Goal: Transaction & Acquisition: Purchase product/service

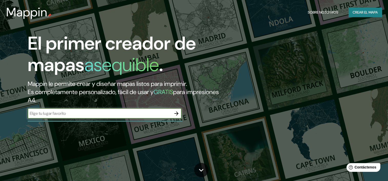
click at [137, 111] on input "text" at bounding box center [100, 114] width 144 height 6
type input "Bolivia"
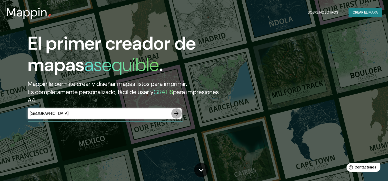
click at [175, 113] on icon "button" at bounding box center [176, 114] width 6 height 6
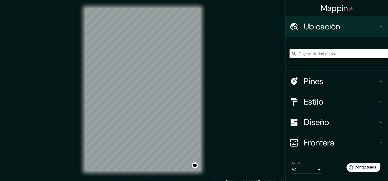
click at [378, 143] on icon at bounding box center [381, 143] width 6 height 6
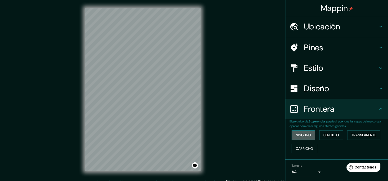
click at [298, 139] on button "Ninguno" at bounding box center [303, 135] width 24 height 9
click at [326, 133] on font "Sencillo" at bounding box center [331, 135] width 16 height 6
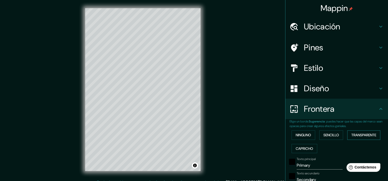
click at [358, 134] on font "Transparente" at bounding box center [363, 135] width 25 height 6
click at [297, 149] on font "Capricho" at bounding box center [304, 149] width 17 height 6
click at [307, 135] on font "Ninguno" at bounding box center [303, 135] width 15 height 6
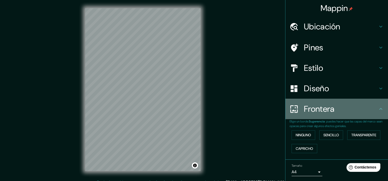
click at [344, 106] on h4 "Frontera" at bounding box center [341, 109] width 74 height 10
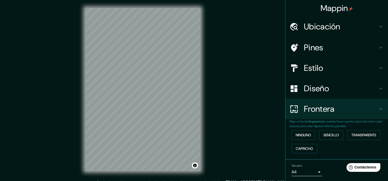
click at [378, 107] on icon at bounding box center [381, 109] width 6 height 6
click at [371, 89] on h4 "Diseño" at bounding box center [341, 89] width 74 height 10
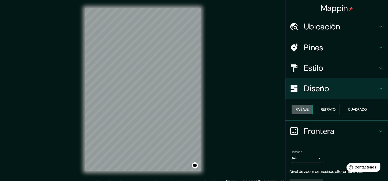
click at [297, 110] on font "Paisaje" at bounding box center [302, 110] width 13 height 6
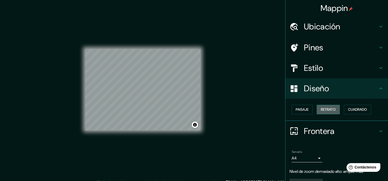
click at [321, 108] on font "Retrato" at bounding box center [328, 110] width 15 height 6
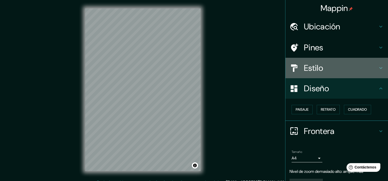
click at [350, 68] on h4 "Estilo" at bounding box center [341, 68] width 74 height 10
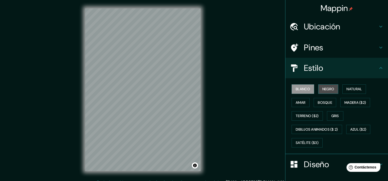
click at [329, 90] on font "Negro" at bounding box center [328, 89] width 12 height 6
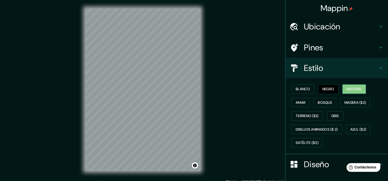
click at [357, 89] on font "Natural" at bounding box center [353, 89] width 15 height 6
click at [301, 104] on font "Amar" at bounding box center [301, 103] width 10 height 6
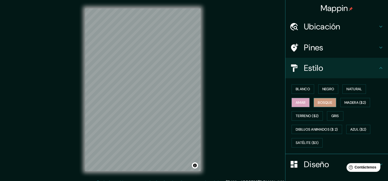
click at [325, 106] on button "Bosque" at bounding box center [324, 102] width 23 height 9
click at [353, 102] on font "Madera ($2)" at bounding box center [355, 103] width 22 height 6
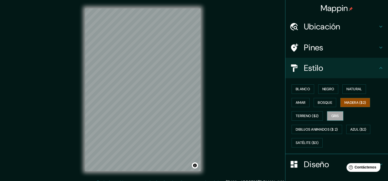
click at [331, 117] on font "Gris" at bounding box center [335, 116] width 8 height 6
click at [308, 117] on font "Terreno ($2)" at bounding box center [307, 116] width 23 height 6
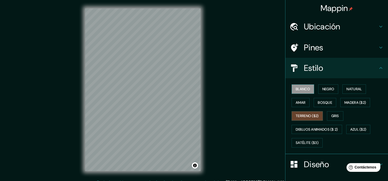
click at [301, 89] on font "Blanco" at bounding box center [303, 89] width 14 height 6
click at [363, 100] on font "Madera ($2)" at bounding box center [355, 103] width 22 height 6
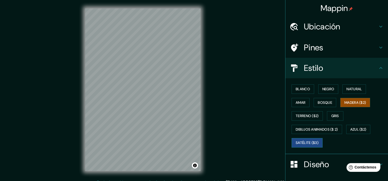
click at [314, 143] on font "Satélite ($3)" at bounding box center [307, 143] width 23 height 6
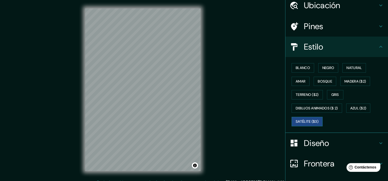
scroll to position [23, 0]
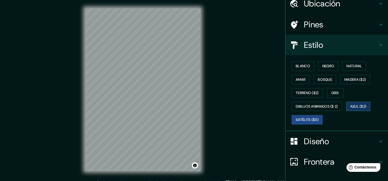
click at [354, 109] on font "Azul ($2)" at bounding box center [358, 107] width 16 height 6
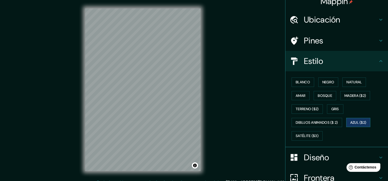
scroll to position [0, 0]
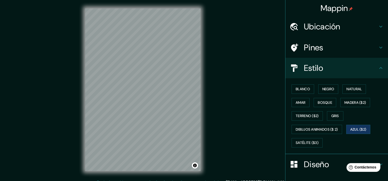
click at [354, 46] on h4 "Pines" at bounding box center [341, 48] width 74 height 10
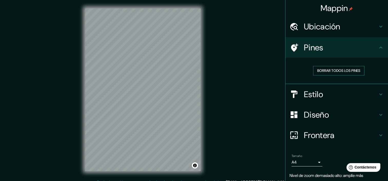
click at [351, 71] on font "Borrar todos los pines" at bounding box center [338, 71] width 43 height 6
click at [356, 70] on font "Borrar todos los pines" at bounding box center [338, 71] width 43 height 6
click at [348, 73] on font "Borrar todos los pines" at bounding box center [338, 71] width 43 height 6
click at [355, 28] on h4 "Ubicación" at bounding box center [341, 27] width 74 height 10
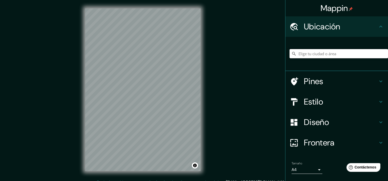
click at [335, 56] on input "Elige tu ciudad o área" at bounding box center [338, 53] width 98 height 9
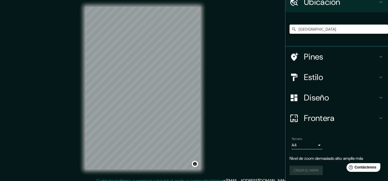
scroll to position [3, 0]
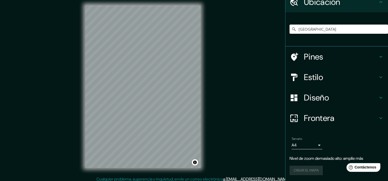
type input "Bolivia"
click at [363, 97] on h4 "Diseño" at bounding box center [341, 98] width 74 height 10
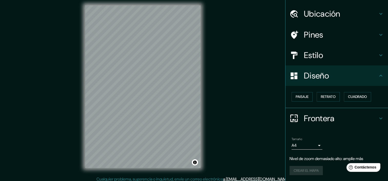
scroll to position [13, 0]
click at [349, 57] on h4 "Estilo" at bounding box center [341, 55] width 74 height 10
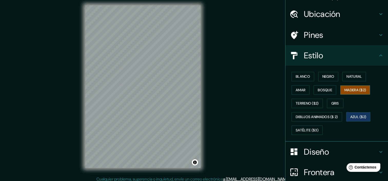
click at [355, 90] on font "Madera ($2)" at bounding box center [355, 90] width 22 height 6
click at [309, 100] on font "Terreno ($2)" at bounding box center [307, 103] width 23 height 6
click at [354, 117] on font "Azul ($2)" at bounding box center [358, 117] width 16 height 6
click at [312, 131] on font "Satélite ($3)" at bounding box center [307, 130] width 23 height 6
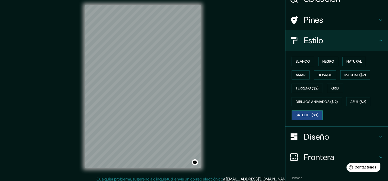
scroll to position [25, 0]
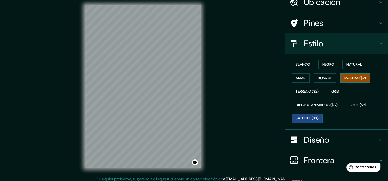
click at [350, 78] on font "Madera ($2)" at bounding box center [355, 78] width 22 height 6
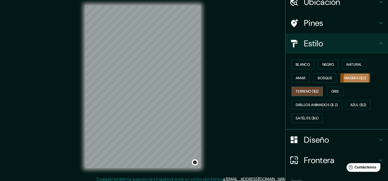
click at [306, 90] on font "Terreno ($2)" at bounding box center [307, 91] width 23 height 6
click at [357, 104] on font "Azul ($2)" at bounding box center [358, 105] width 16 height 6
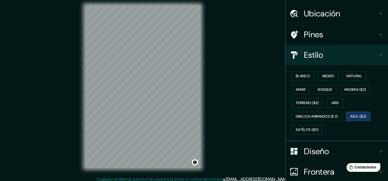
scroll to position [0, 0]
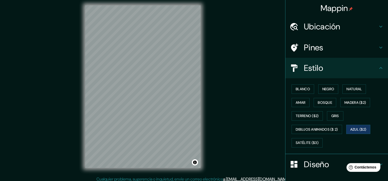
click at [357, 27] on h4 "Ubicación" at bounding box center [341, 27] width 74 height 10
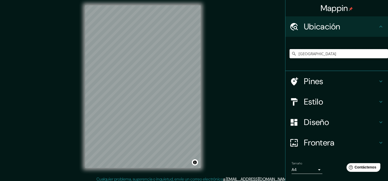
click at [334, 55] on input "Bolivia" at bounding box center [338, 53] width 98 height 9
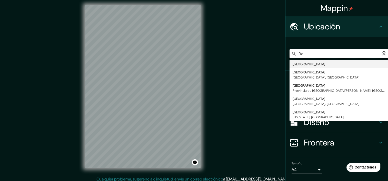
type input "B"
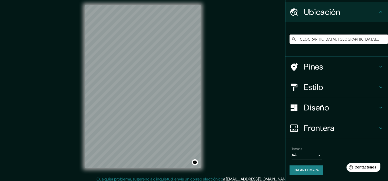
scroll to position [14, 0]
type input "El Alto, Departamento de La Paz, Bolivia"
click at [343, 96] on div "Estilo" at bounding box center [336, 87] width 103 height 21
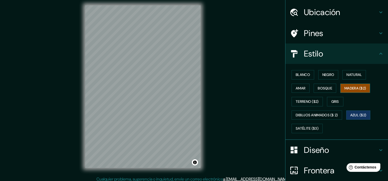
click at [358, 88] on font "Madera ($2)" at bounding box center [355, 88] width 22 height 6
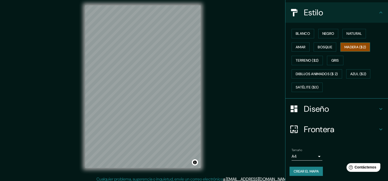
scroll to position [6, 0]
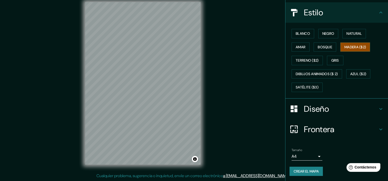
click at [360, 109] on h4 "Diseño" at bounding box center [341, 109] width 74 height 10
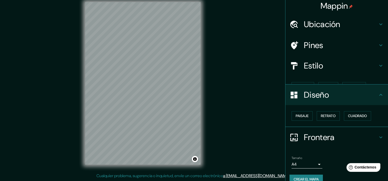
scroll to position [2, 0]
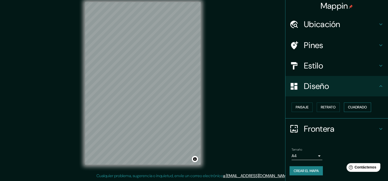
click at [360, 108] on font "Cuadrado" at bounding box center [357, 107] width 19 height 6
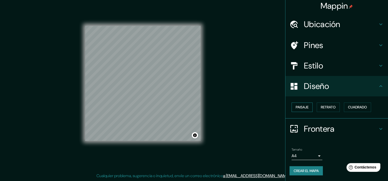
click at [301, 108] on font "Paisaje" at bounding box center [302, 107] width 13 height 6
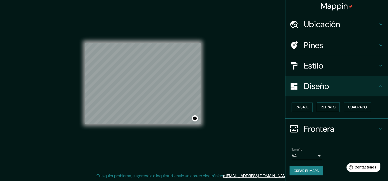
click at [329, 106] on font "Retrato" at bounding box center [328, 107] width 15 height 6
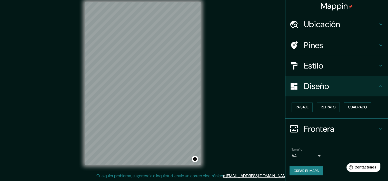
click at [349, 103] on button "Cuadrado" at bounding box center [357, 107] width 27 height 9
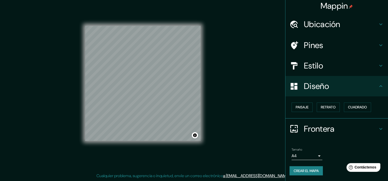
click at [333, 129] on h4 "Frontera" at bounding box center [341, 129] width 74 height 10
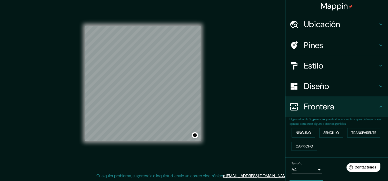
click at [303, 145] on font "Capricho" at bounding box center [304, 147] width 17 height 6
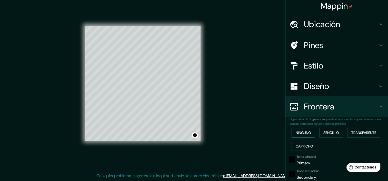
click at [306, 132] on font "Ninguno" at bounding box center [303, 133] width 15 height 6
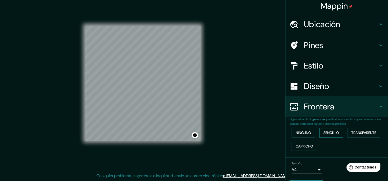
click at [326, 131] on font "Sencillo" at bounding box center [331, 133] width 16 height 6
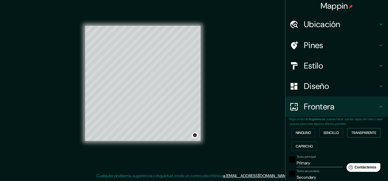
click at [350, 129] on button "Transparente" at bounding box center [363, 132] width 33 height 9
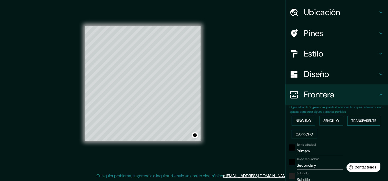
scroll to position [14, 0]
click at [317, 153] on input "Primary" at bounding box center [320, 151] width 46 height 8
type input "P"
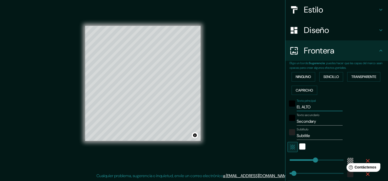
scroll to position [60, 0]
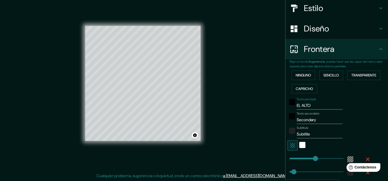
type input "EL ALTO"
click at [322, 136] on input "Subtitle" at bounding box center [320, 134] width 46 height 8
type input "S"
click at [319, 120] on input "Secondary" at bounding box center [320, 120] width 46 height 8
type input "S"
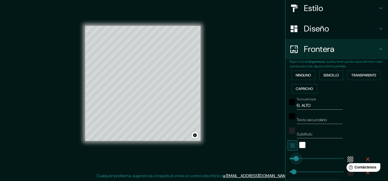
type input "46"
type input "256"
type input "91"
click at [349, 159] on div "color-55555544" at bounding box center [350, 160] width 6 height 6
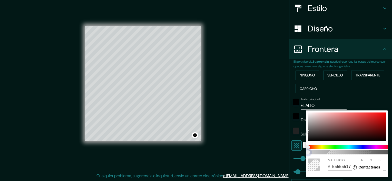
type input "55555500"
click at [347, 95] on div at bounding box center [196, 90] width 392 height 181
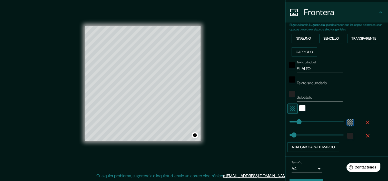
scroll to position [96, 0]
click at [290, 110] on icon "button" at bounding box center [292, 110] width 6 height 6
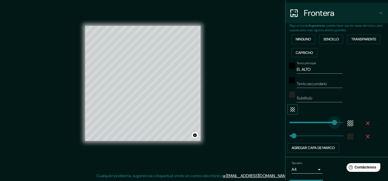
type input "396"
type input "137"
type input "46"
type input "248"
type input "99"
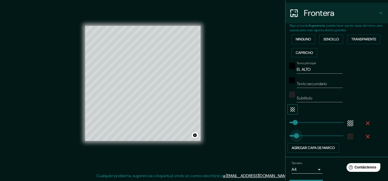
type input "55"
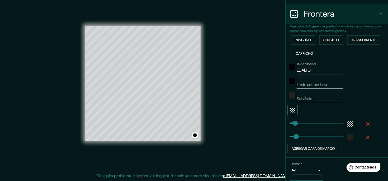
scroll to position [109, 0]
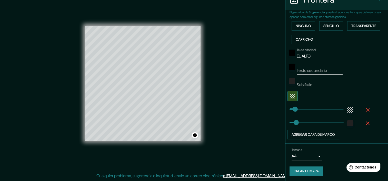
click at [316, 155] on body "Mappin Ubicación El Alto, Departamento de La Paz, Bolivia El Alto Departamento …" at bounding box center [194, 84] width 388 height 181
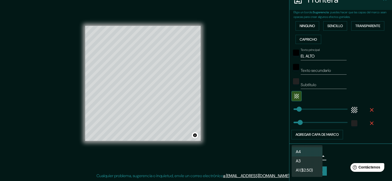
click at [349, 149] on div at bounding box center [196, 90] width 392 height 181
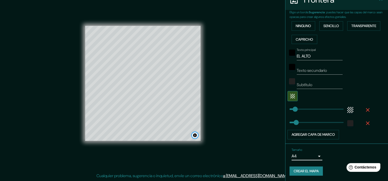
click at [195, 136] on button "Alternar atribución" at bounding box center [195, 136] width 6 height 6
drag, startPoint x: 195, startPoint y: 136, endPoint x: 219, endPoint y: 146, distance: 26.8
click at [219, 146] on div "Mappin Ubicación El Alto, Departamento de La Paz, Bolivia El Alto Departamento …" at bounding box center [194, 88] width 388 height 188
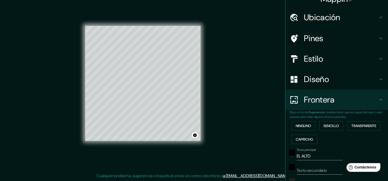
scroll to position [0, 0]
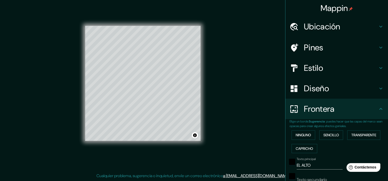
click at [342, 48] on h4 "Pines" at bounding box center [341, 48] width 74 height 10
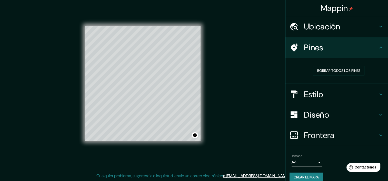
click at [336, 114] on h4 "Diseño" at bounding box center [341, 115] width 74 height 10
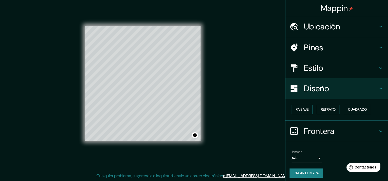
scroll to position [2, 0]
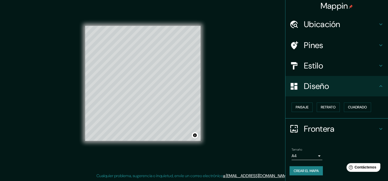
click at [343, 66] on h4 "Estilo" at bounding box center [341, 66] width 74 height 10
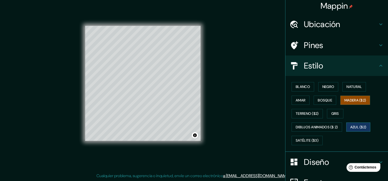
click at [355, 126] on font "Azul ($2)" at bounding box center [358, 127] width 16 height 6
click at [301, 86] on font "Blanco" at bounding box center [303, 87] width 14 height 6
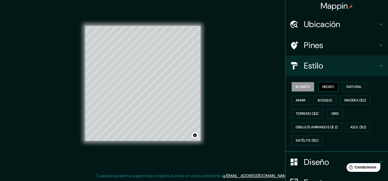
click at [322, 88] on font "Negro" at bounding box center [328, 87] width 12 height 6
click at [355, 87] on font "Natural" at bounding box center [353, 87] width 15 height 6
click at [302, 88] on font "Blanco" at bounding box center [303, 87] width 14 height 6
click at [334, 112] on font "Gris" at bounding box center [335, 114] width 8 height 6
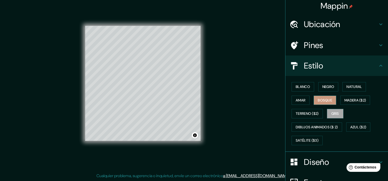
click at [325, 98] on font "Bosque" at bounding box center [325, 100] width 14 height 6
click at [300, 102] on font "Amar" at bounding box center [301, 100] width 10 height 6
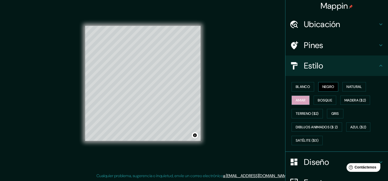
click at [330, 88] on font "Negro" at bounding box center [328, 87] width 12 height 6
click at [302, 87] on font "Blanco" at bounding box center [303, 87] width 14 height 6
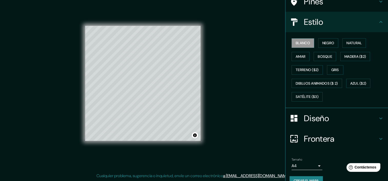
scroll to position [56, 0]
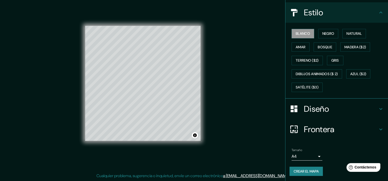
click at [378, 128] on icon at bounding box center [381, 130] width 6 height 6
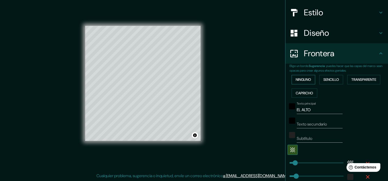
click at [308, 80] on font "Ninguno" at bounding box center [303, 80] width 15 height 6
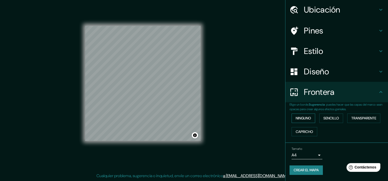
scroll to position [16, 0]
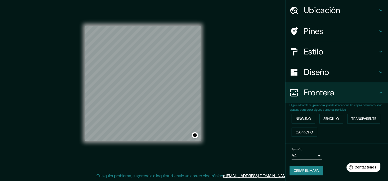
click at [354, 94] on h4 "Frontera" at bounding box center [341, 93] width 74 height 10
click at [325, 117] on font "Sencillo" at bounding box center [331, 119] width 16 height 6
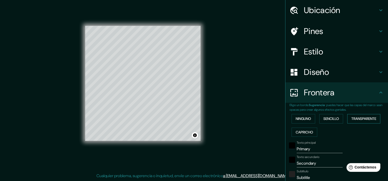
click at [358, 117] on font "Transparente" at bounding box center [363, 119] width 25 height 6
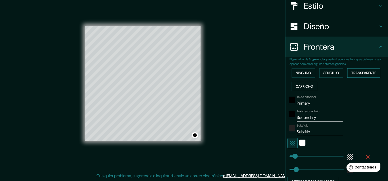
scroll to position [65, 0]
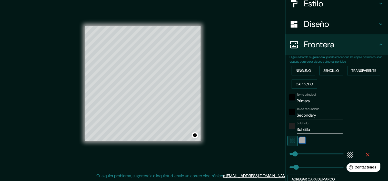
click at [299, 140] on div "Blanco" at bounding box center [302, 141] width 6 height 6
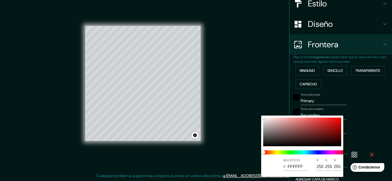
click at [367, 130] on div at bounding box center [196, 90] width 392 height 181
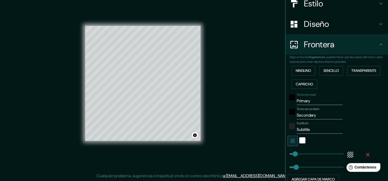
click at [310, 101] on input "Primary" at bounding box center [320, 101] width 46 height 8
type input "P"
type input "S"
click at [289, 112] on div "negro" at bounding box center [292, 112] width 6 height 6
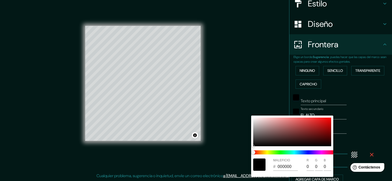
click at [261, 162] on div at bounding box center [259, 165] width 12 height 12
click at [276, 109] on div at bounding box center [196, 90] width 392 height 181
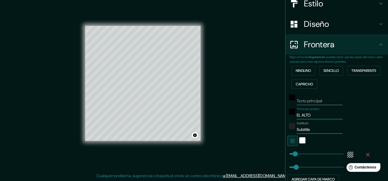
click at [308, 114] on input "EL ALTO" at bounding box center [320, 115] width 46 height 8
type input "E"
type input "BOLIVIA"
click at [314, 99] on input "Texto principal" at bounding box center [320, 101] width 46 height 8
type input "EL ALTO"
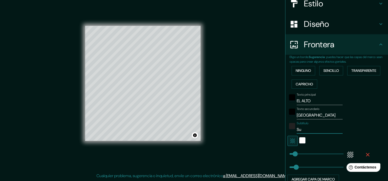
type input "S"
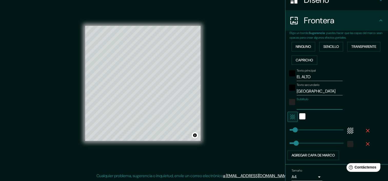
scroll to position [109, 0]
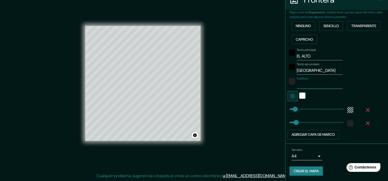
click at [308, 170] on font "Crear el mapa" at bounding box center [305, 171] width 25 height 6
click at [304, 171] on font "Crear el mapa" at bounding box center [305, 171] width 25 height 6
click at [212, 132] on div "Mappin Ubicación El Alto, Departamento de La Paz, Bolivia El Alto Departamento …" at bounding box center [194, 88] width 388 height 188
click at [299, 95] on div "Blanco" at bounding box center [302, 96] width 6 height 6
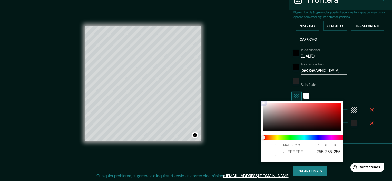
click at [265, 110] on div at bounding box center [302, 117] width 78 height 29
type input "BEBABA"
type input "190"
type input "186"
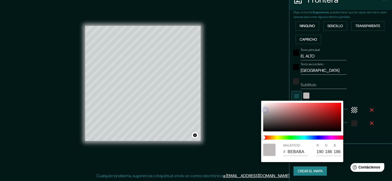
click at [310, 110] on div at bounding box center [302, 117] width 78 height 29
type input "BE4A4A"
type input "74"
click at [264, 104] on div at bounding box center [302, 117] width 78 height 29
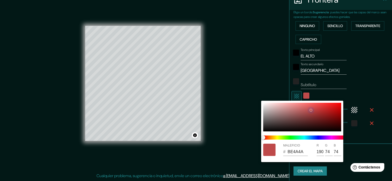
type input "F7F4F4"
type input "247"
type input "244"
type input "B09797"
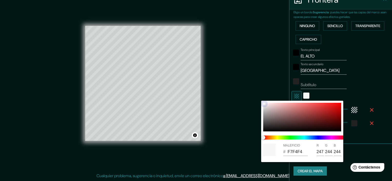
type input "176"
type input "151"
type input "AE9393"
type input "174"
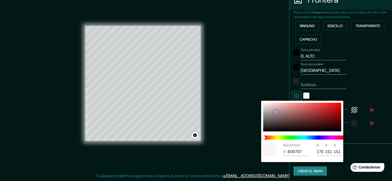
type input "147"
type input "F7EFEF"
type input "247"
type input "239"
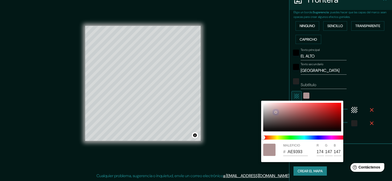
type input "239"
drag, startPoint x: 265, startPoint y: 104, endPoint x: 248, endPoint y: 108, distance: 16.8
click at [245, 108] on div "MALEFICIO # F7EFEF R 247 G 239 B 239" at bounding box center [196, 90] width 392 height 181
type input "F7F2F2"
type input "242"
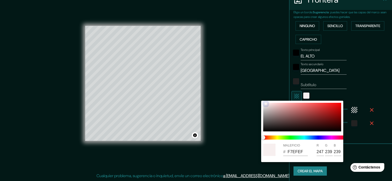
type input "242"
drag, startPoint x: 265, startPoint y: 104, endPoint x: 239, endPoint y: 107, distance: 25.6
click at [239, 107] on div "MALEFICIO # F7F2F2 R 247 G 242 B 242" at bounding box center [196, 90] width 392 height 181
type input "FEF9F9"
type input "254"
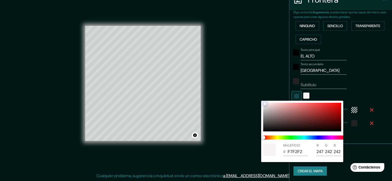
type input "249"
drag, startPoint x: 265, startPoint y: 103, endPoint x: 241, endPoint y: 98, distance: 24.1
click at [241, 98] on div "MALEFICIO # FEF9F9 R 254 G 249 B 249" at bounding box center [196, 90] width 392 height 181
type input "000000"
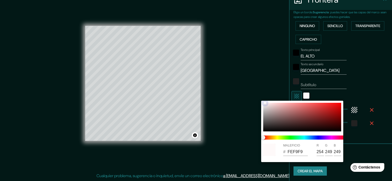
type input "0"
type input "696060"
type input "105"
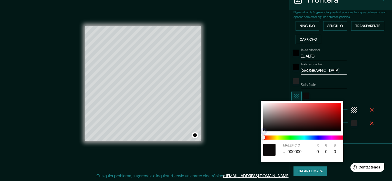
type input "96"
type input "B5B0B0"
type input "181"
type input "176"
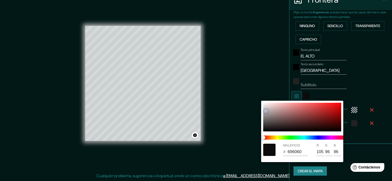
type input "176"
type input "FFFFFF"
type input "255"
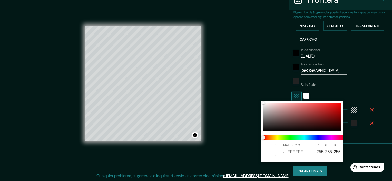
click at [263, 82] on div at bounding box center [196, 90] width 392 height 181
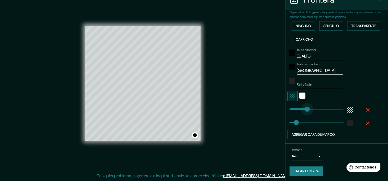
type input "172"
drag, startPoint x: 291, startPoint y: 107, endPoint x: 306, endPoint y: 109, distance: 15.3
type input "22"
drag, startPoint x: 306, startPoint y: 109, endPoint x: 288, endPoint y: 113, distance: 18.5
type input "56"
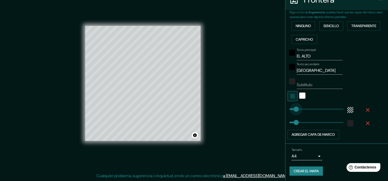
drag, startPoint x: 288, startPoint y: 110, endPoint x: 292, endPoint y: 113, distance: 4.8
type input "65"
type input "44"
click at [292, 110] on span at bounding box center [294, 109] width 5 height 5
type input "29"
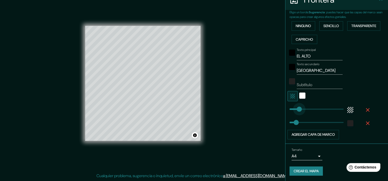
type input "88"
drag, startPoint x: 289, startPoint y: 110, endPoint x: 296, endPoint y: 111, distance: 7.5
type input "144"
drag, startPoint x: 293, startPoint y: 123, endPoint x: 303, endPoint y: 123, distance: 10.0
type input "33"
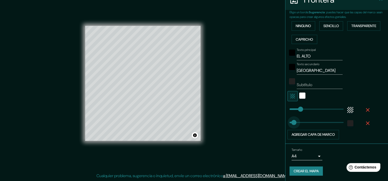
drag, startPoint x: 303, startPoint y: 123, endPoint x: 289, endPoint y: 122, distance: 13.6
type input "48"
type input "118"
drag, startPoint x: 291, startPoint y: 123, endPoint x: 300, endPoint y: 125, distance: 8.7
type input "118"
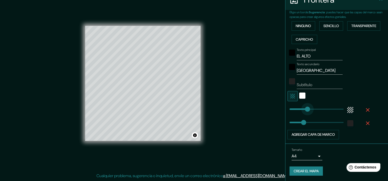
type input "159"
drag, startPoint x: 297, startPoint y: 109, endPoint x: 305, endPoint y: 110, distance: 7.5
type input "118"
type input "39"
drag, startPoint x: 305, startPoint y: 110, endPoint x: 290, endPoint y: 110, distance: 14.6
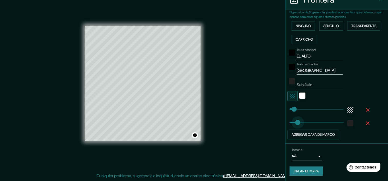
type input "26"
drag, startPoint x: 299, startPoint y: 124, endPoint x: 289, endPoint y: 124, distance: 10.5
type input "65"
type input "31"
type input "59"
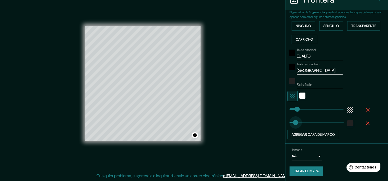
drag, startPoint x: 289, startPoint y: 122, endPoint x: 293, endPoint y: 123, distance: 3.9
click at [294, 123] on span at bounding box center [296, 122] width 5 height 5
type input "46"
click at [289, 96] on icon "button" at bounding box center [292, 96] width 6 height 6
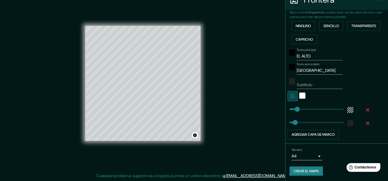
click at [289, 96] on icon "button" at bounding box center [292, 96] width 6 height 6
click at [289, 51] on div "negro" at bounding box center [292, 53] width 6 height 6
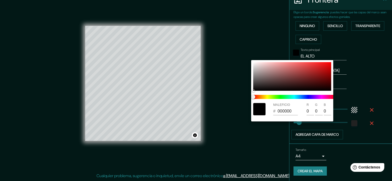
click at [263, 44] on div at bounding box center [196, 90] width 392 height 181
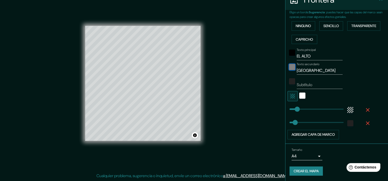
click at [289, 66] on div "negro" at bounding box center [292, 67] width 6 height 6
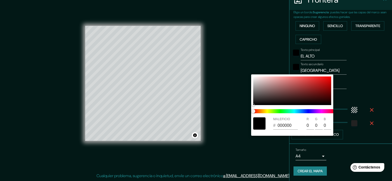
click at [261, 56] on div at bounding box center [196, 90] width 392 height 181
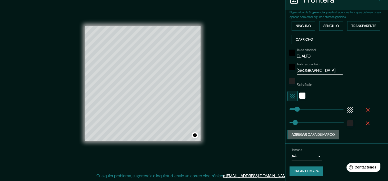
click at [310, 136] on button "Agregar capa de marco" at bounding box center [313, 134] width 52 height 9
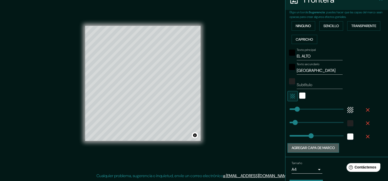
click at [308, 148] on button "Agregar capa de marco" at bounding box center [313, 148] width 52 height 9
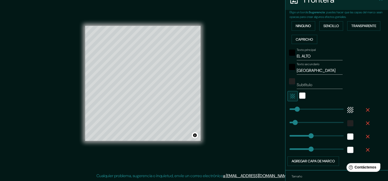
click at [364, 149] on icon "button" at bounding box center [367, 150] width 6 height 6
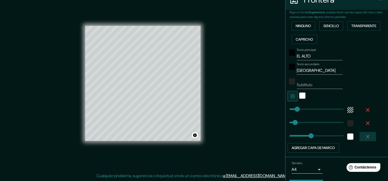
click at [364, 135] on icon "button" at bounding box center [367, 137] width 6 height 6
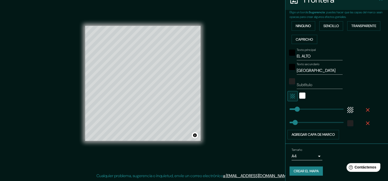
drag, startPoint x: 208, startPoint y: 96, endPoint x: 221, endPoint y: 68, distance: 31.2
click at [221, 68] on div "Mappin Ubicación El Alto, Departamento de La Paz, Bolivia El Alto Departamento …" at bounding box center [194, 88] width 388 height 188
click at [241, 136] on div "Mappin Ubicación El Alto, Departamento de La Paz, Bolivia El Alto Departamento …" at bounding box center [194, 88] width 388 height 188
click at [310, 171] on font "Crear el mapa" at bounding box center [305, 171] width 25 height 6
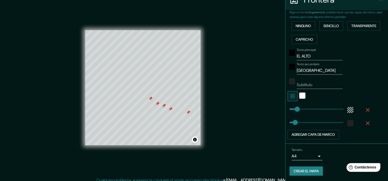
scroll to position [2, 0]
click at [241, 92] on div "Mappin Ubicación El Alto, Departamento de La Paz, Bolivia El Alto Departamento …" at bounding box center [194, 92] width 388 height 188
click at [237, 85] on div "Mappin Ubicación El Alto, Departamento de La Paz, Bolivia El Alto Departamento …" at bounding box center [194, 92] width 388 height 188
click at [235, 82] on div "Mappin Ubicación El Alto, Departamento de La Paz, Bolivia El Alto Departamento …" at bounding box center [194, 92] width 388 height 188
click at [361, 24] on font "Transparente" at bounding box center [363, 26] width 25 height 6
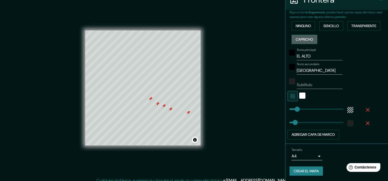
click at [306, 40] on font "Capricho" at bounding box center [304, 39] width 17 height 6
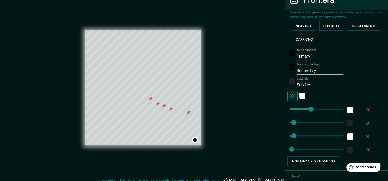
click at [364, 147] on icon "button" at bounding box center [367, 150] width 6 height 6
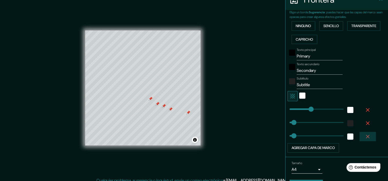
click at [364, 134] on icon "button" at bounding box center [367, 137] width 6 height 6
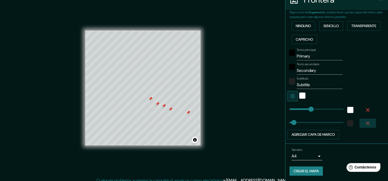
click at [364, 124] on icon "button" at bounding box center [367, 123] width 6 height 6
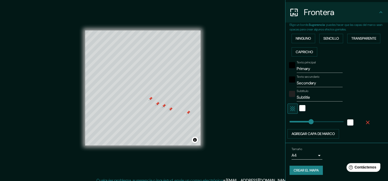
scroll to position [96, 0]
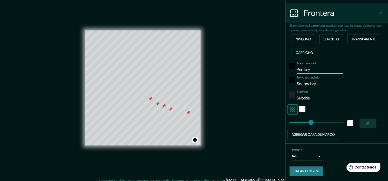
click at [364, 125] on icon "button" at bounding box center [367, 123] width 6 height 6
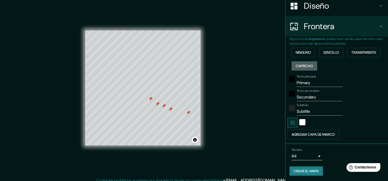
click at [297, 67] on font "Capricho" at bounding box center [304, 66] width 17 height 6
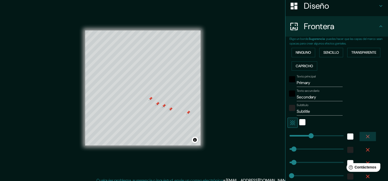
click at [364, 136] on icon "button" at bounding box center [367, 137] width 6 height 6
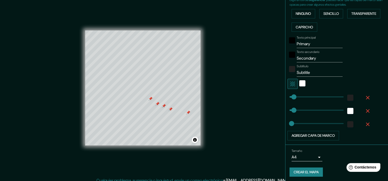
scroll to position [123, 0]
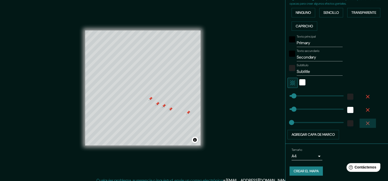
click at [366, 123] on icon "button" at bounding box center [368, 124] width 4 height 4
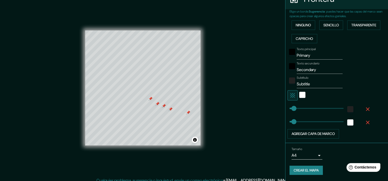
scroll to position [109, 0]
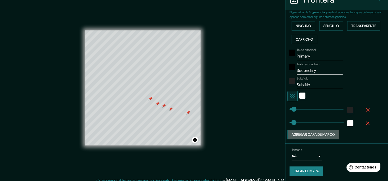
click at [329, 135] on button "Agregar capa de marco" at bounding box center [313, 134] width 52 height 9
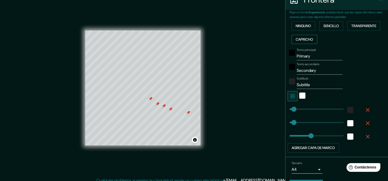
click at [303, 39] on font "Capricho" at bounding box center [304, 39] width 17 height 6
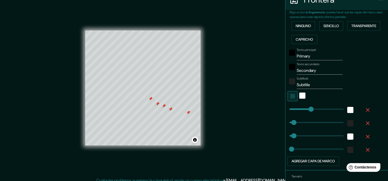
click at [361, 106] on button "button" at bounding box center [367, 110] width 16 height 9
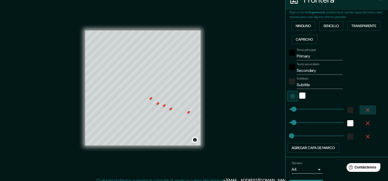
click at [364, 112] on icon "button" at bounding box center [367, 110] width 6 height 6
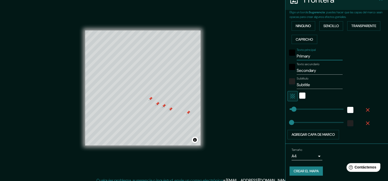
click at [309, 56] on input "Primary" at bounding box center [320, 56] width 46 height 8
type input "P"
type input "EL ALTO"
click at [317, 74] on input "Secundara" at bounding box center [320, 71] width 46 height 8
drag, startPoint x: 314, startPoint y: 70, endPoint x: 289, endPoint y: 74, distance: 25.6
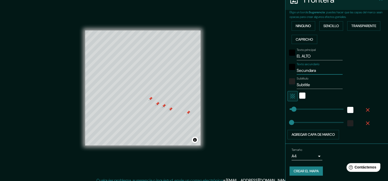
click at [289, 74] on div "Texto secundario Secundara" at bounding box center [329, 69] width 84 height 12
type input "BOLIVIA"
drag, startPoint x: 308, startPoint y: 84, endPoint x: 285, endPoint y: 86, distance: 22.6
click at [287, 86] on div "Subtítulo Subtitle" at bounding box center [329, 83] width 84 height 12
click at [258, 105] on div "Mappin Ubicación El Alto, Departamento de La Paz, Bolivia El Alto Departamento …" at bounding box center [194, 92] width 388 height 188
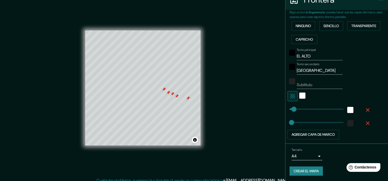
click at [187, 99] on div at bounding box center [188, 98] width 4 height 4
click at [175, 96] on div at bounding box center [177, 96] width 4 height 4
click at [172, 94] on div at bounding box center [172, 94] width 4 height 4
click at [168, 93] on div at bounding box center [168, 93] width 4 height 4
click at [164, 91] on div at bounding box center [164, 89] width 4 height 4
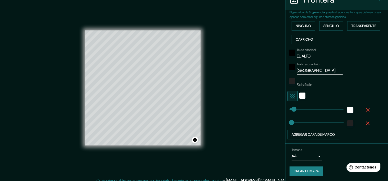
click at [311, 171] on font "Crear el mapa" at bounding box center [305, 171] width 25 height 6
click at [249, 43] on div "Mappin Ubicación El Alto, Departamento de La Paz, Bolivia El Alto Departamento …" at bounding box center [194, 92] width 388 height 188
click at [296, 168] on font "Crear el mapa" at bounding box center [305, 171] width 25 height 6
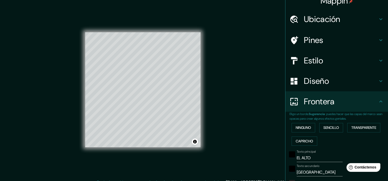
scroll to position [0, 0]
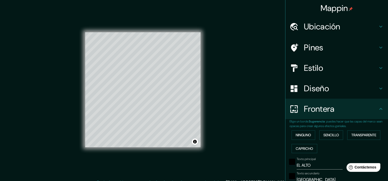
click at [360, 46] on h4 "Pines" at bounding box center [341, 48] width 74 height 10
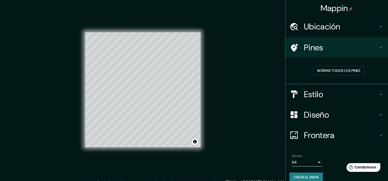
click at [355, 97] on h4 "Estilo" at bounding box center [341, 94] width 74 height 10
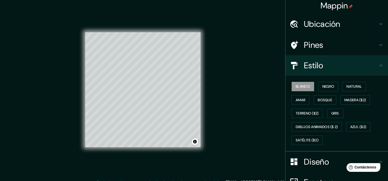
scroll to position [2, 0]
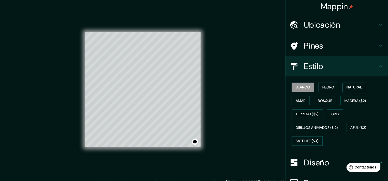
click at [352, 44] on h4 "Pines" at bounding box center [341, 46] width 74 height 10
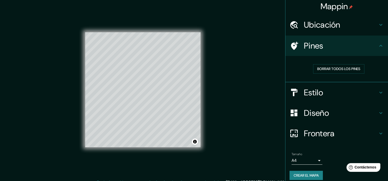
scroll to position [6, 0]
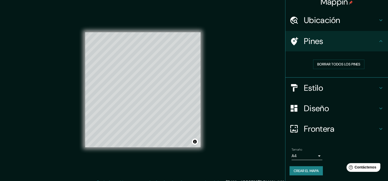
click at [344, 128] on h4 "Frontera" at bounding box center [341, 129] width 74 height 10
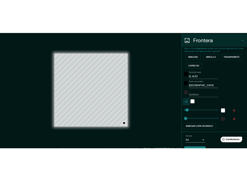
scroll to position [109, 0]
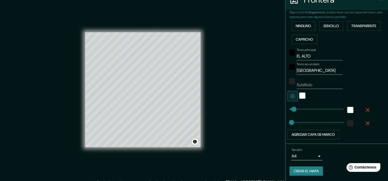
click at [313, 156] on body "Mappin Ubicación El Alto, Departamento de La Paz, Bolivia El Alto Departamento …" at bounding box center [194, 90] width 388 height 181
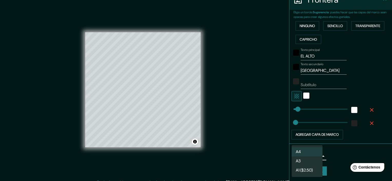
click at [317, 161] on li "A3" at bounding box center [306, 161] width 31 height 9
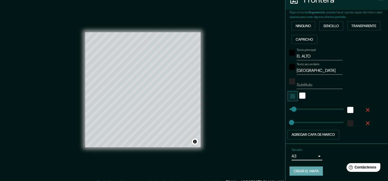
click at [312, 172] on font "Crear el mapa" at bounding box center [305, 171] width 25 height 6
click at [267, 74] on div "Mappin Ubicación El Alto, Departamento de La Paz, Bolivia El Alto Departamento …" at bounding box center [194, 94] width 388 height 188
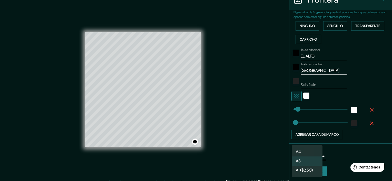
click at [303, 156] on body "Mappin Ubicación El Alto, Departamento de La Paz, Bolivia El Alto Departamento …" at bounding box center [196, 90] width 392 height 181
click at [300, 151] on font "A4" at bounding box center [298, 152] width 5 height 6
type input "single"
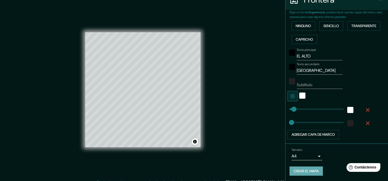
click at [300, 168] on font "Crear el mapa" at bounding box center [305, 171] width 25 height 6
click at [260, 58] on div "Mappin Ubicación El Alto, Departamento de La Paz, Bolivia El Alto Departamento …" at bounding box center [194, 94] width 388 height 188
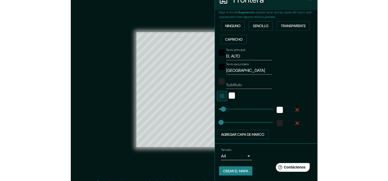
scroll to position [0, 0]
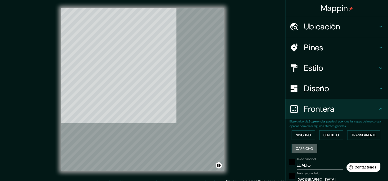
click at [299, 146] on font "Capricho" at bounding box center [304, 149] width 17 height 6
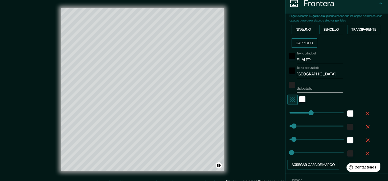
scroll to position [107, 0]
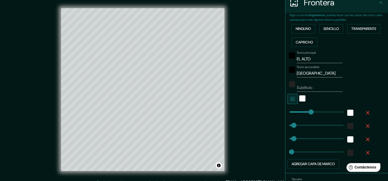
click at [364, 115] on icon "button" at bounding box center [367, 113] width 6 height 6
type input "51"
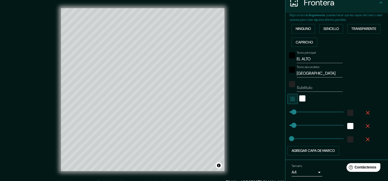
click at [364, 114] on icon "button" at bounding box center [367, 113] width 6 height 6
type input "51"
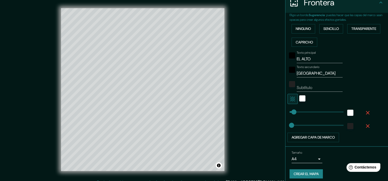
click at [315, 60] on input "EL ALTO" at bounding box center [320, 59] width 46 height 8
type input "EL ALT"
type input "51"
type input "25"
type input "EL ALTO"
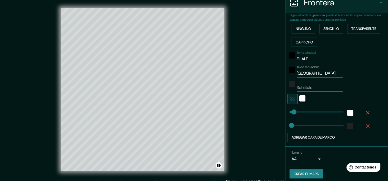
type input "51"
type input "25"
click at [316, 68] on label "Texto secundario" at bounding box center [308, 67] width 23 height 4
click at [316, 69] on input "BOLIVIA" at bounding box center [320, 73] width 46 height 8
type input "BOLIVI"
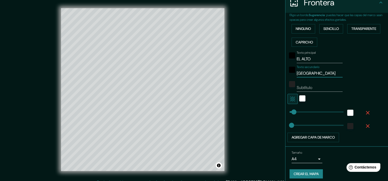
type input "51"
type input "25"
type input "BOLIVIA"
type input "51"
type input "25"
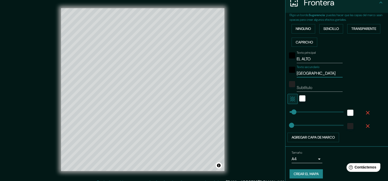
click at [319, 87] on input "Subtítulo" at bounding box center [320, 88] width 46 height 8
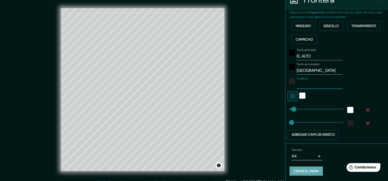
click at [307, 172] on font "Crear el mapa" at bounding box center [305, 171] width 25 height 6
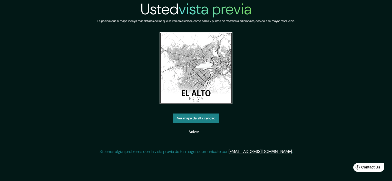
click at [218, 120] on link "Ver mapa de alta calidad" at bounding box center [196, 118] width 46 height 9
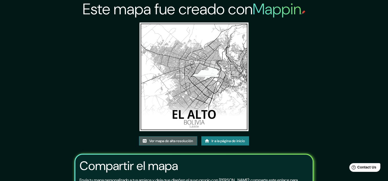
click at [179, 139] on font "Ver mapa de alta resolución" at bounding box center [171, 141] width 44 height 6
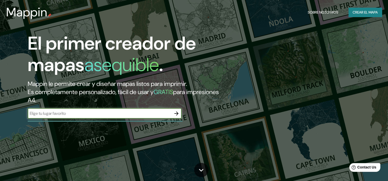
click at [147, 114] on input "text" at bounding box center [100, 114] width 144 height 6
type input "Bolivia"
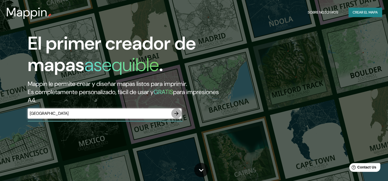
click at [177, 112] on icon "button" at bounding box center [176, 114] width 4 height 4
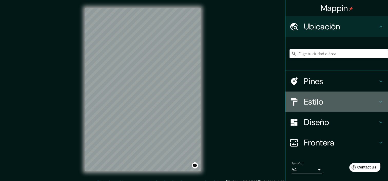
click at [309, 102] on h4 "Estilo" at bounding box center [341, 102] width 74 height 10
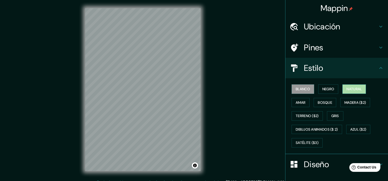
click at [347, 86] on font "Natural" at bounding box center [353, 89] width 15 height 6
click at [330, 87] on font "Negro" at bounding box center [328, 89] width 12 height 6
click at [301, 89] on font "Blanco" at bounding box center [303, 89] width 14 height 6
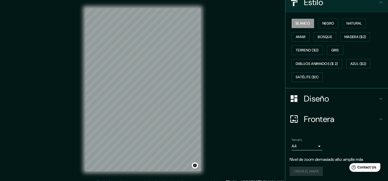
click at [341, 95] on h4 "Diseño" at bounding box center [341, 99] width 74 height 10
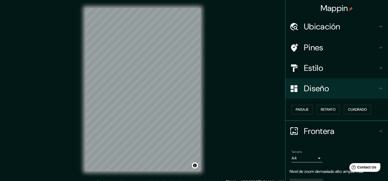
click at [358, 27] on h4 "Ubicación" at bounding box center [341, 27] width 74 height 10
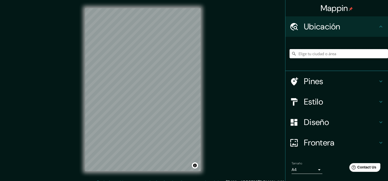
click at [330, 54] on input "Elige tu ciudad o área" at bounding box center [338, 53] width 98 height 9
click at [311, 98] on h4 "Estilo" at bounding box center [341, 102] width 74 height 10
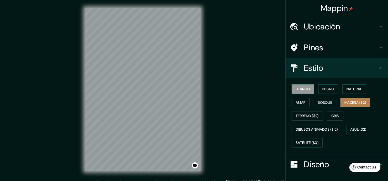
click at [357, 105] on font "Madera ($2)" at bounding box center [355, 103] width 22 height 6
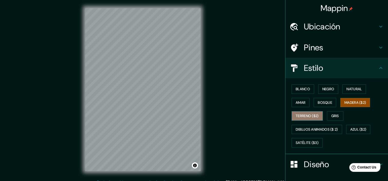
click at [310, 116] on font "Terreno ($2)" at bounding box center [307, 116] width 23 height 6
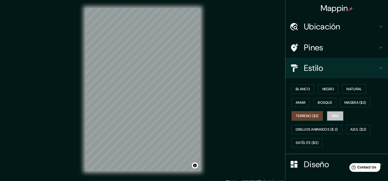
click at [335, 116] on font "Gris" at bounding box center [335, 116] width 8 height 6
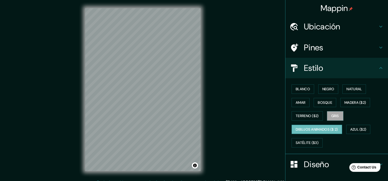
click at [306, 129] on font "Dibujos animados ($ 2)" at bounding box center [317, 130] width 42 height 6
click at [353, 131] on font "Azul ($2)" at bounding box center [358, 130] width 16 height 6
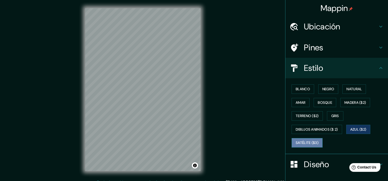
click at [300, 141] on font "Satélite ($3)" at bounding box center [307, 143] width 23 height 6
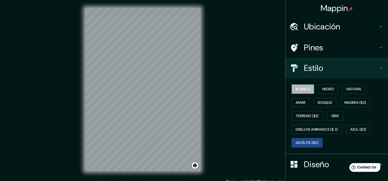
click at [300, 88] on font "Blanco" at bounding box center [303, 89] width 14 height 6
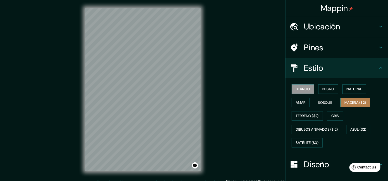
click at [353, 101] on font "Madera ($2)" at bounding box center [355, 103] width 22 height 6
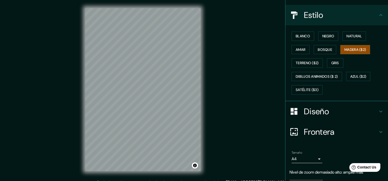
scroll to position [66, 0]
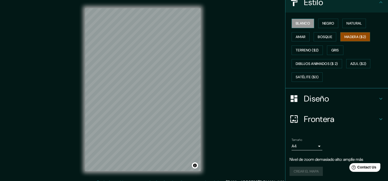
click at [297, 23] on font "Blanco" at bounding box center [303, 23] width 14 height 6
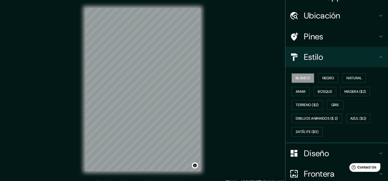
scroll to position [0, 0]
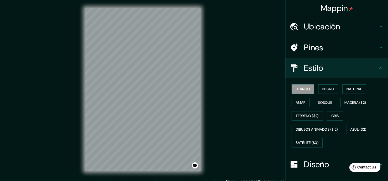
click at [378, 28] on icon at bounding box center [381, 27] width 6 height 6
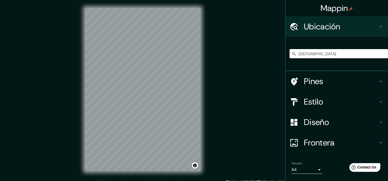
click at [337, 54] on input "Bolivia" at bounding box center [338, 53] width 98 height 9
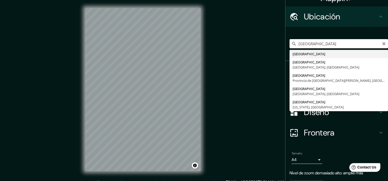
scroll to position [6, 0]
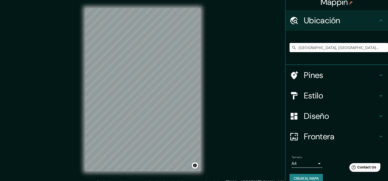
type input "El Alto, Departamento de La Paz, Bolivia"
